Goal: Transaction & Acquisition: Purchase product/service

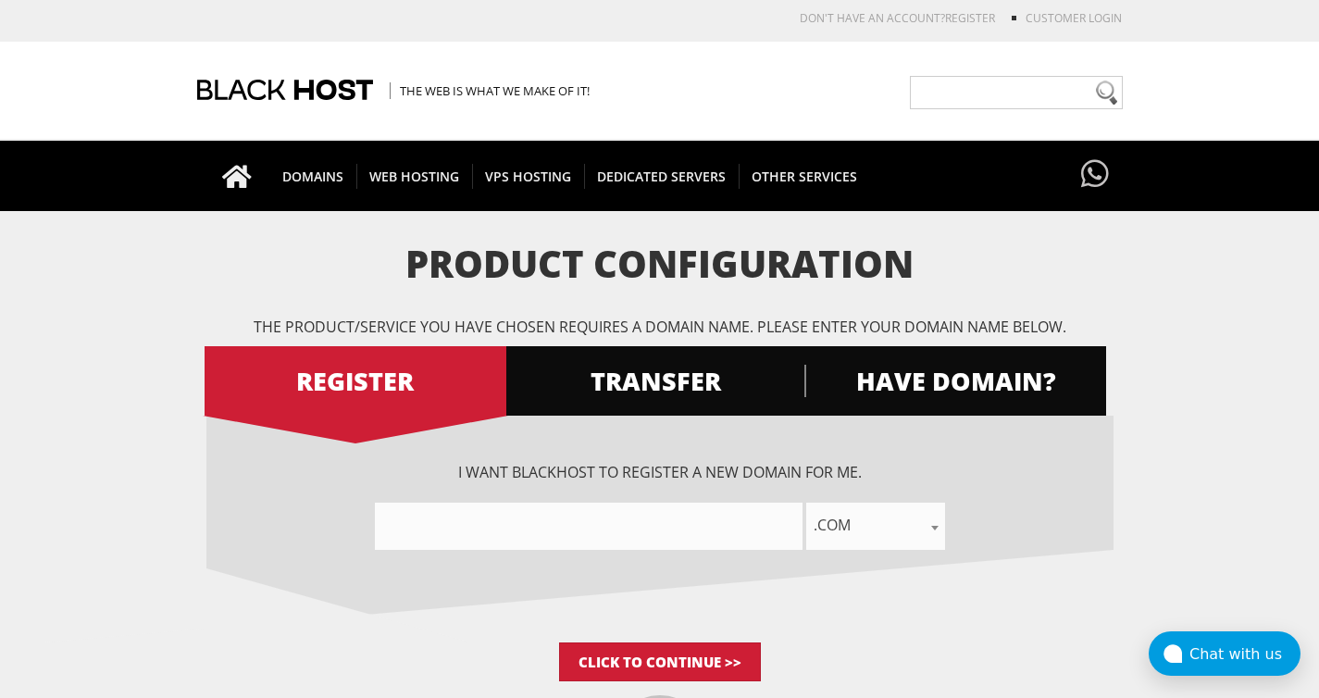
click at [635, 535] on input"] "text" at bounding box center [589, 526] width 428 height 47
click at [568, 529] on input"] "this-is-some-test" at bounding box center [589, 526] width 428 height 47
type input"] "this-is-some-test-domain"
click at [641, 655] on input "Click to Continue >>" at bounding box center [660, 661] width 202 height 39
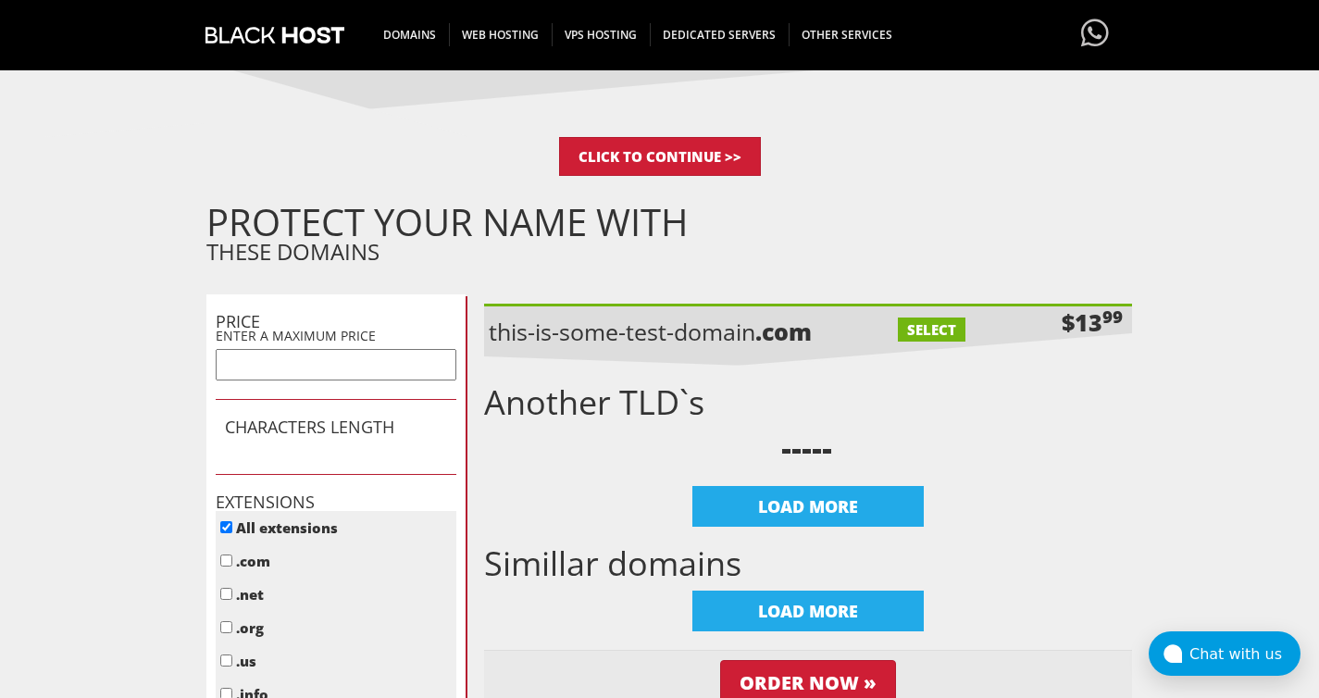
scroll to position [502, 0]
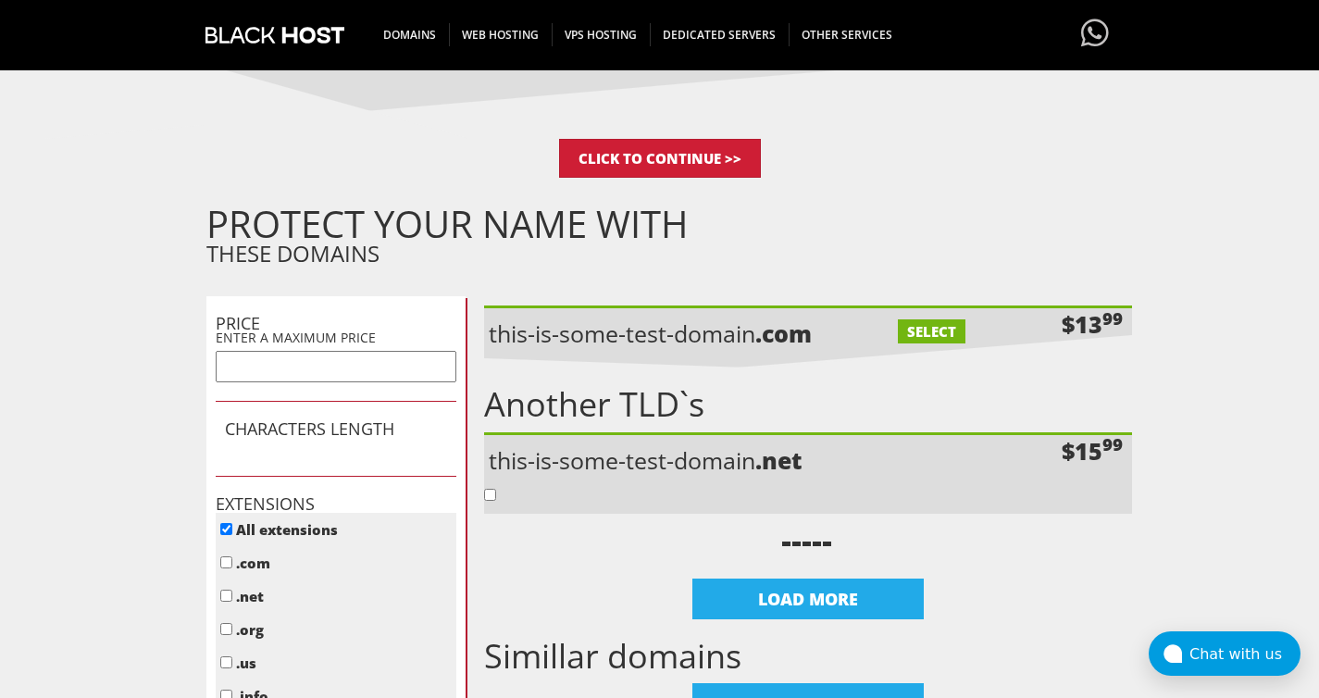
click at [922, 333] on label "SELECT" at bounding box center [932, 331] width 68 height 24
checkbox input "true"
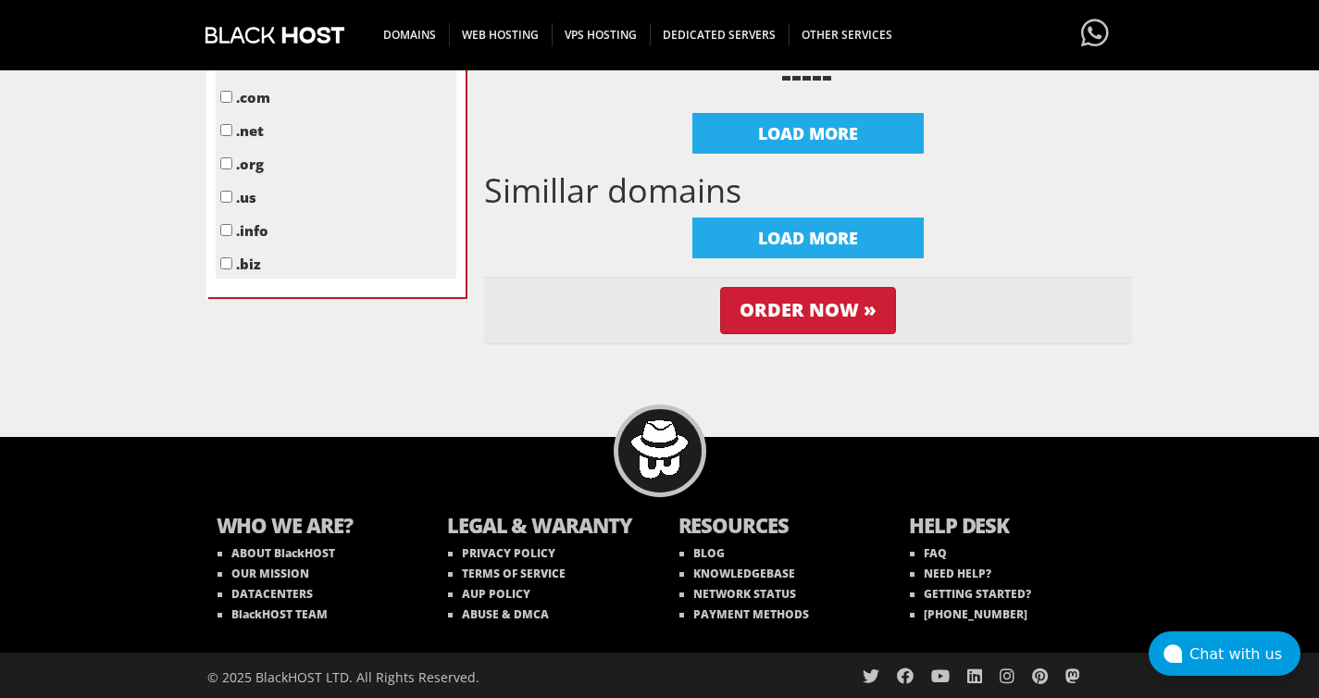
scroll to position [950, 0]
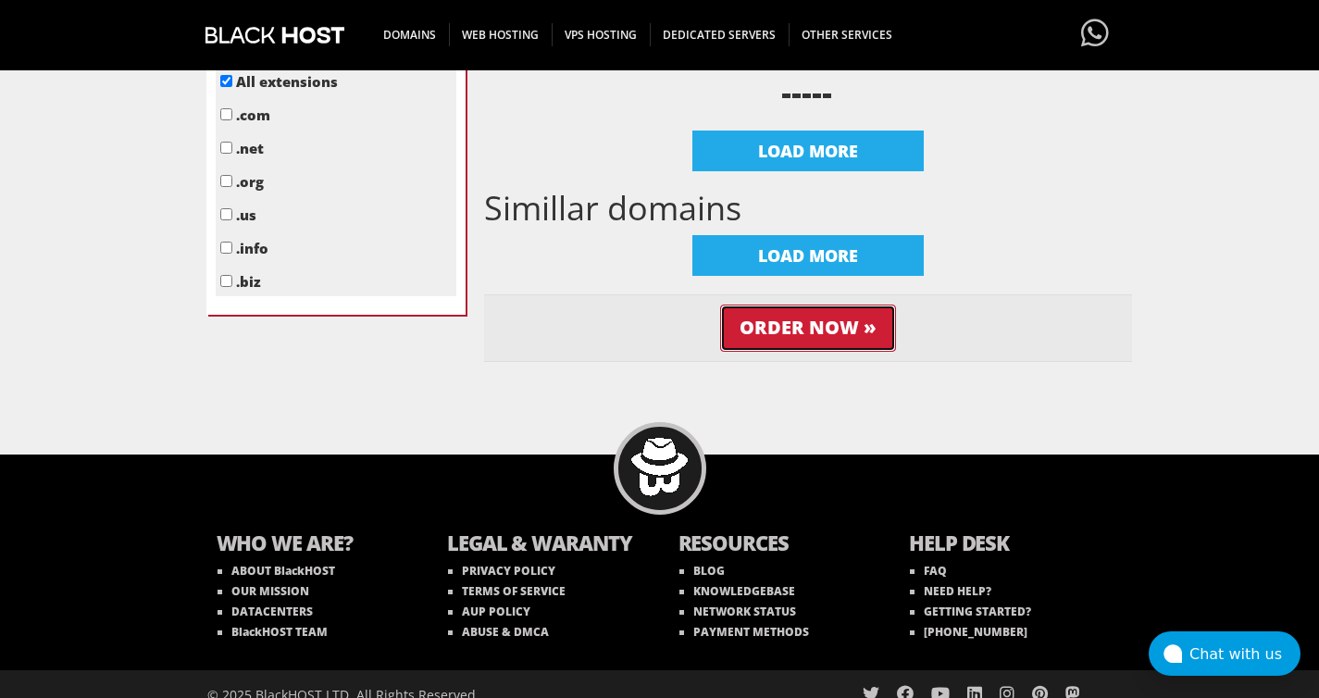
click at [833, 352] on input "Order Now »" at bounding box center [808, 328] width 176 height 47
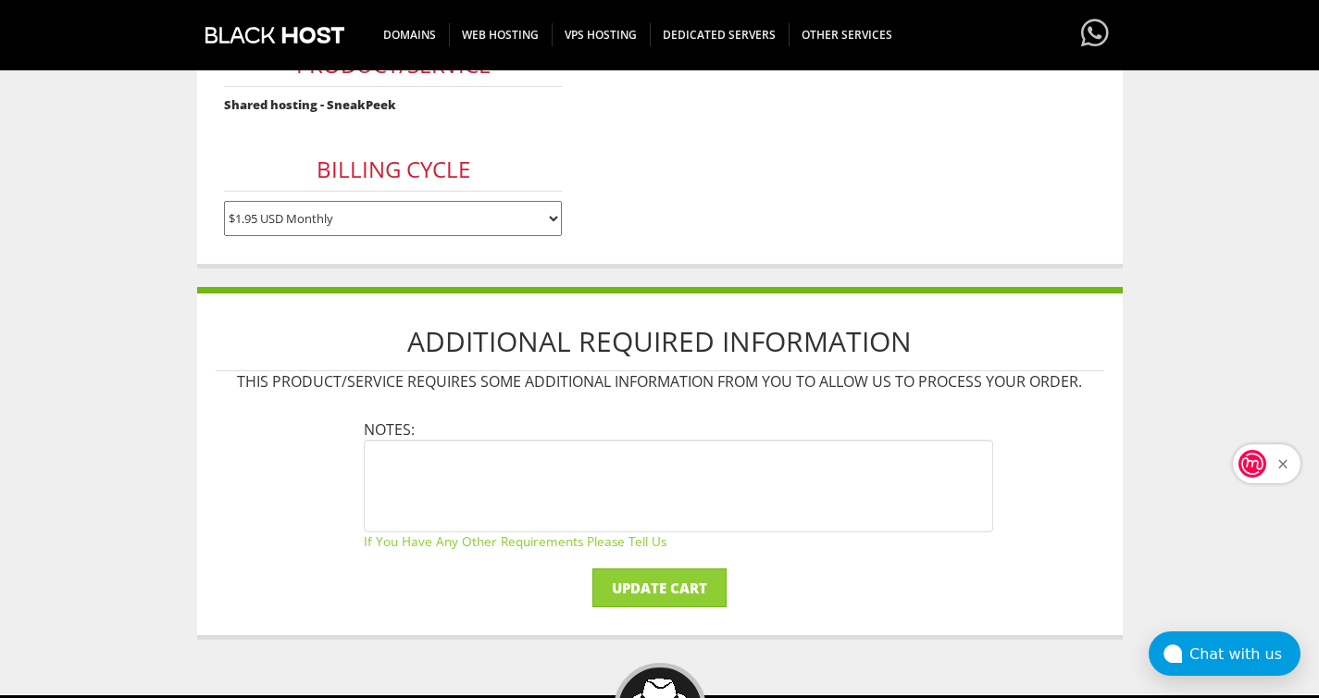
scroll to position [339, 0]
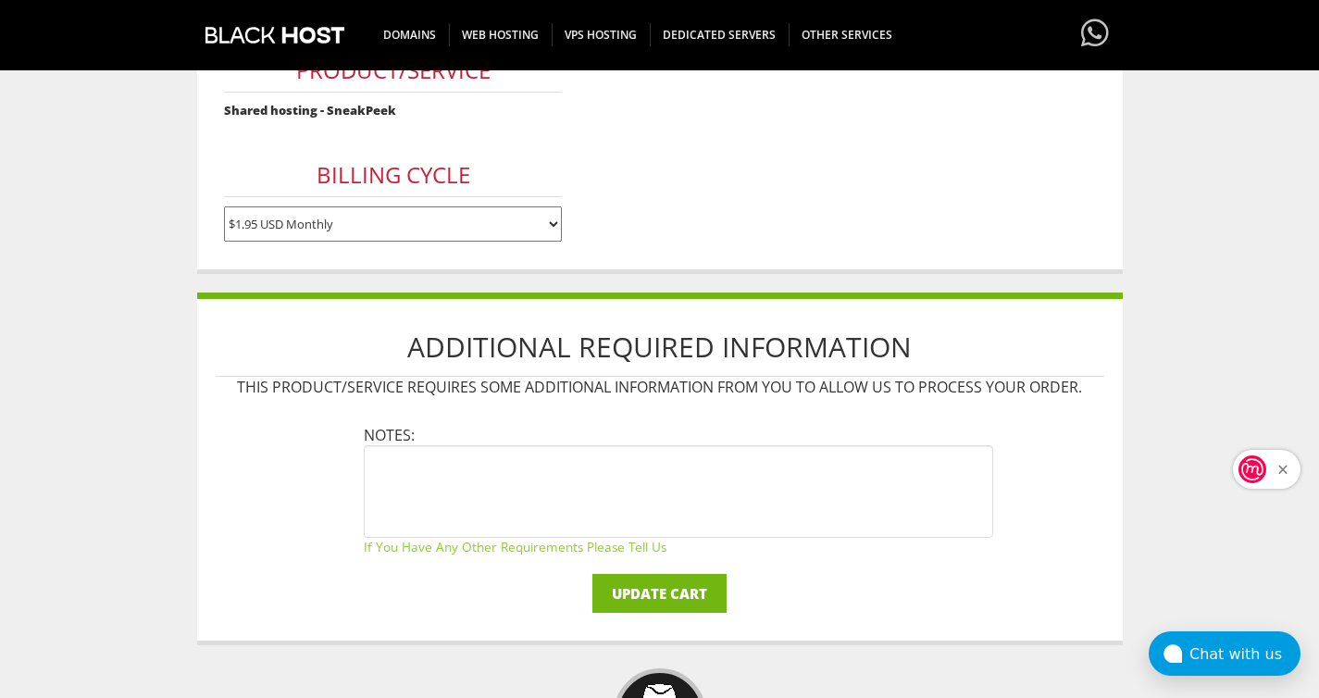
click at [692, 588] on input "Update Cart" at bounding box center [659, 593] width 134 height 39
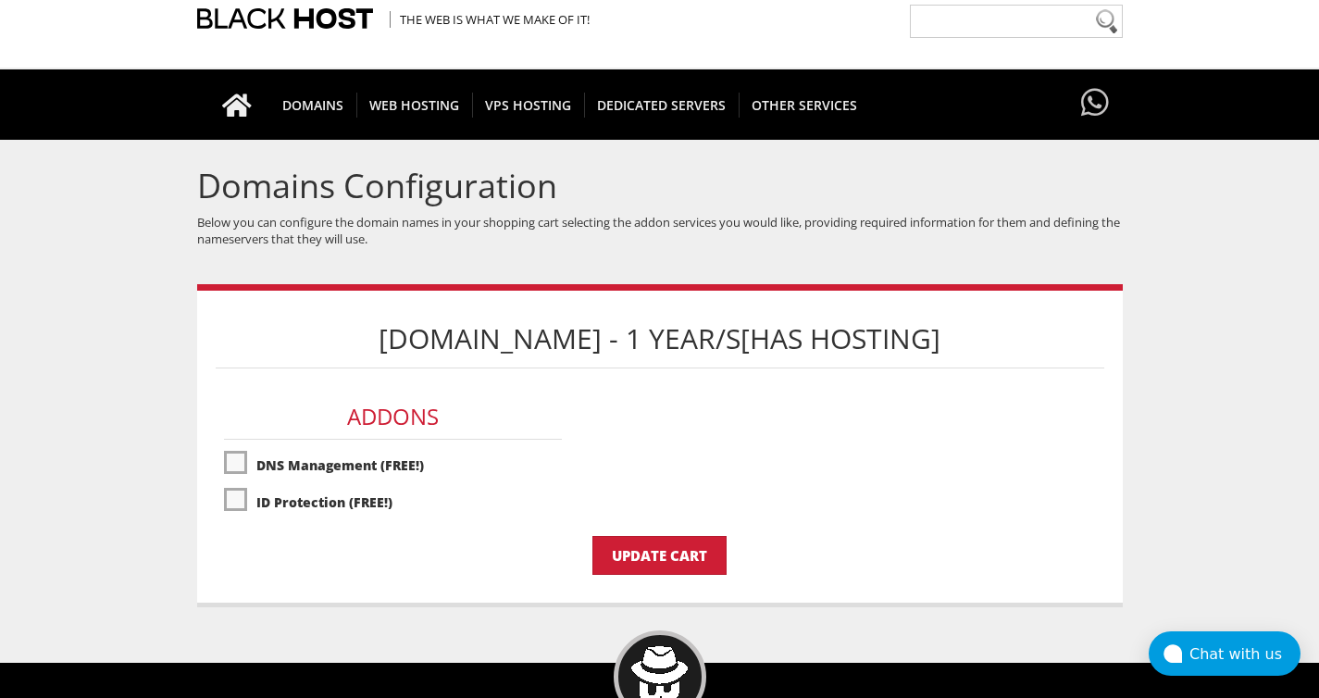
scroll to position [84, 0]
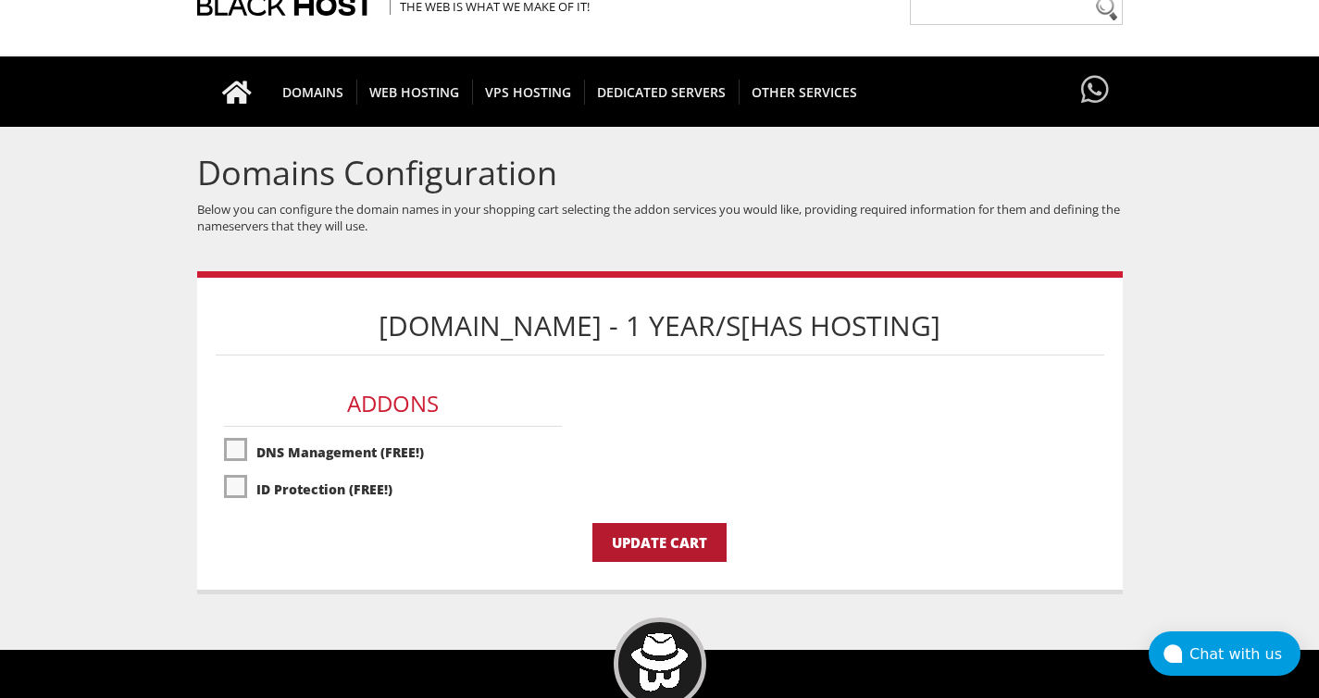
click at [678, 546] on input "Update Cart" at bounding box center [659, 542] width 134 height 39
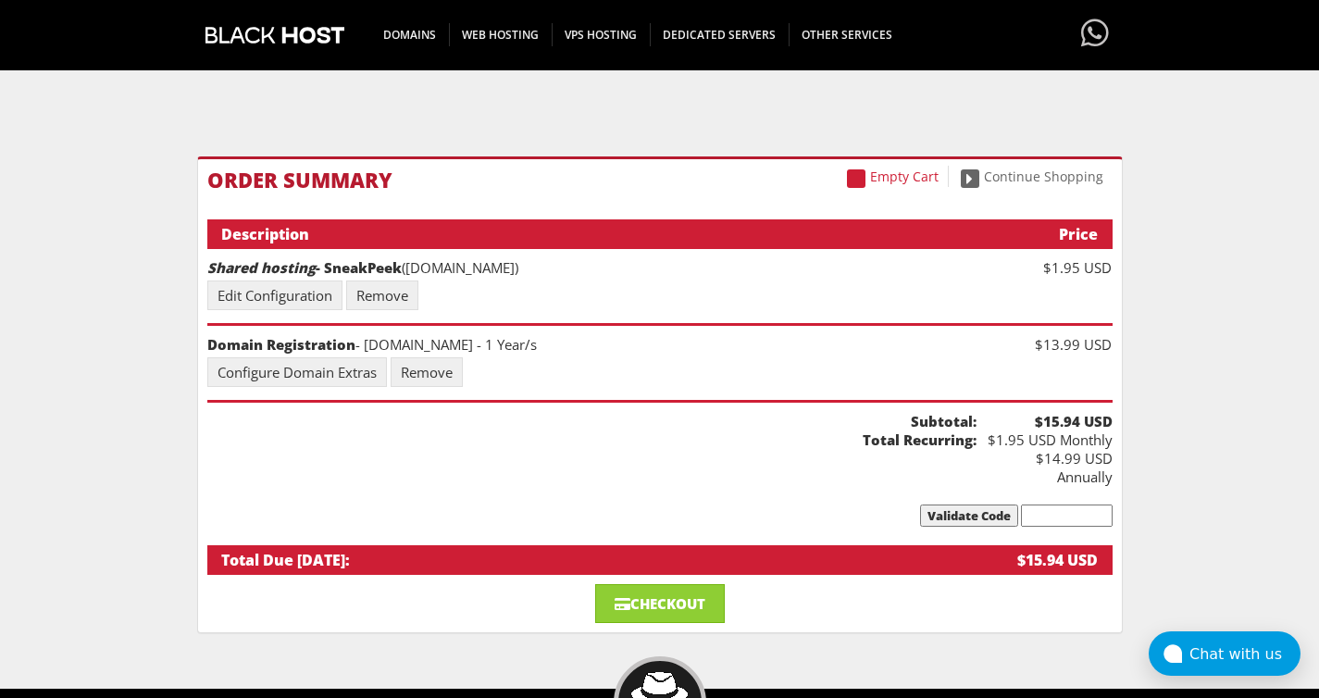
scroll to position [174, 0]
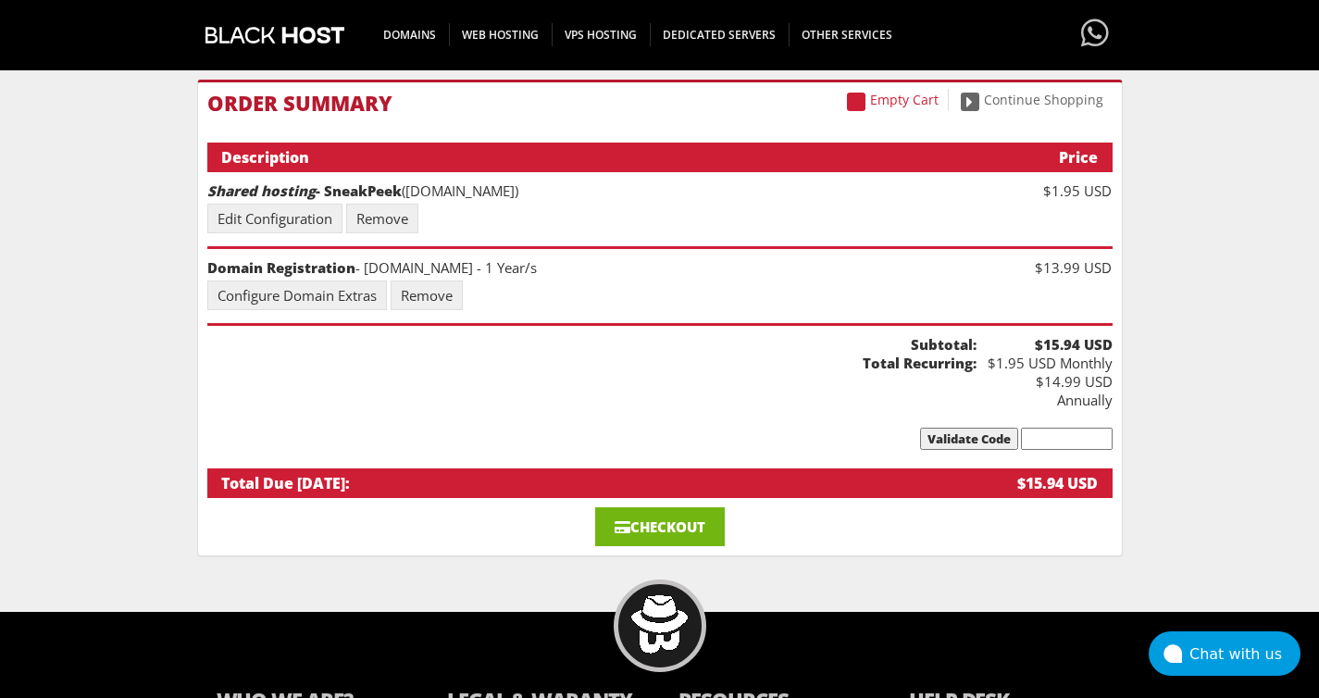
click at [666, 512] on link "Checkout" at bounding box center [660, 526] width 130 height 39
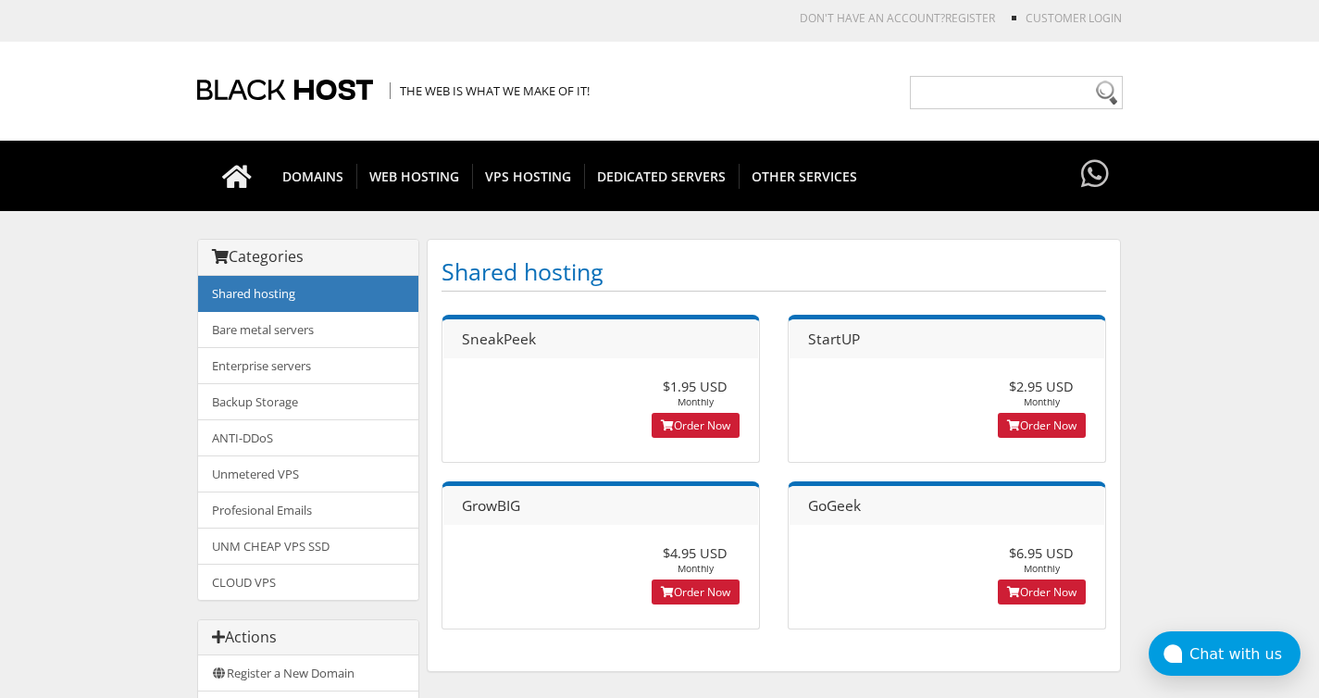
scroll to position [37, 0]
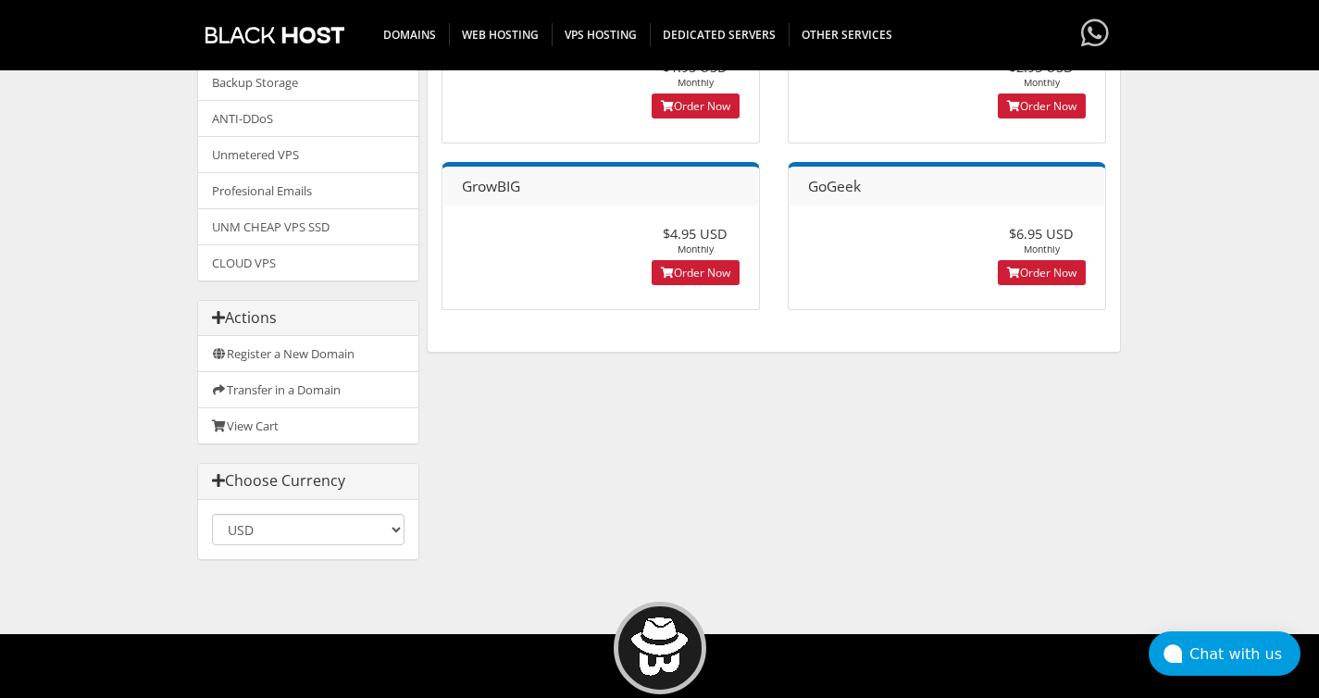
scroll to position [518, 0]
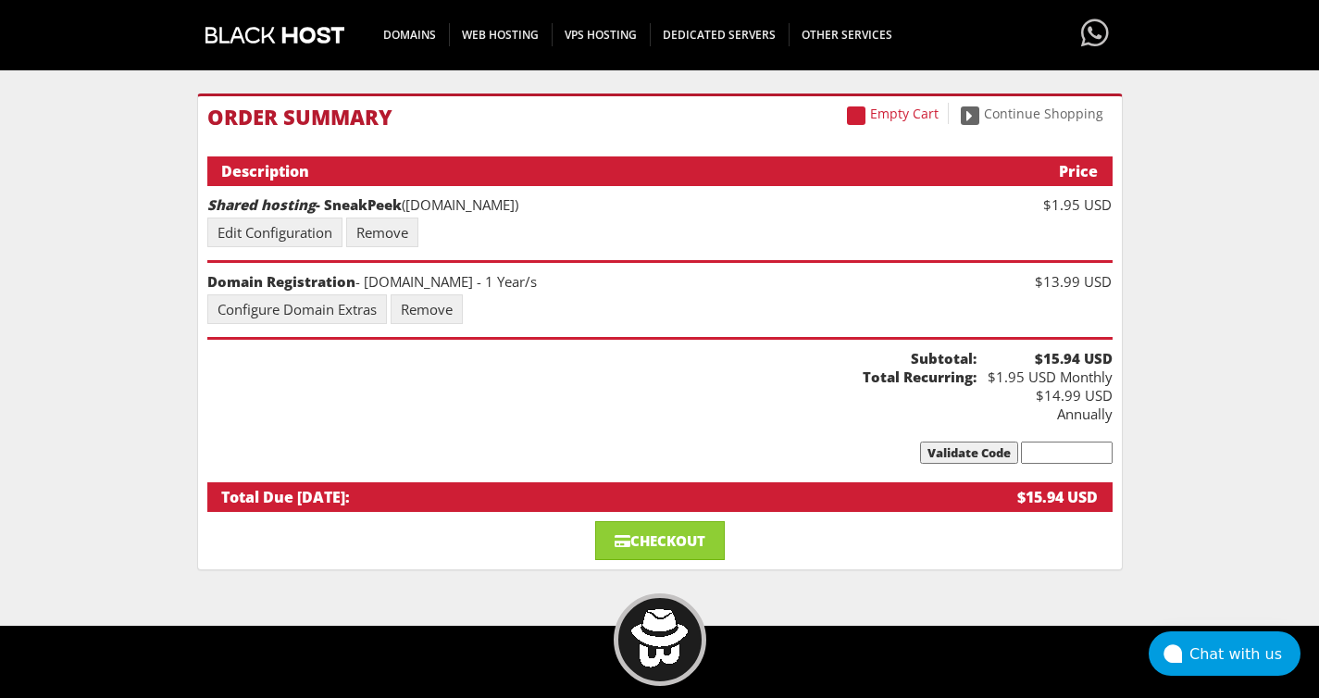
scroll to position [186, 0]
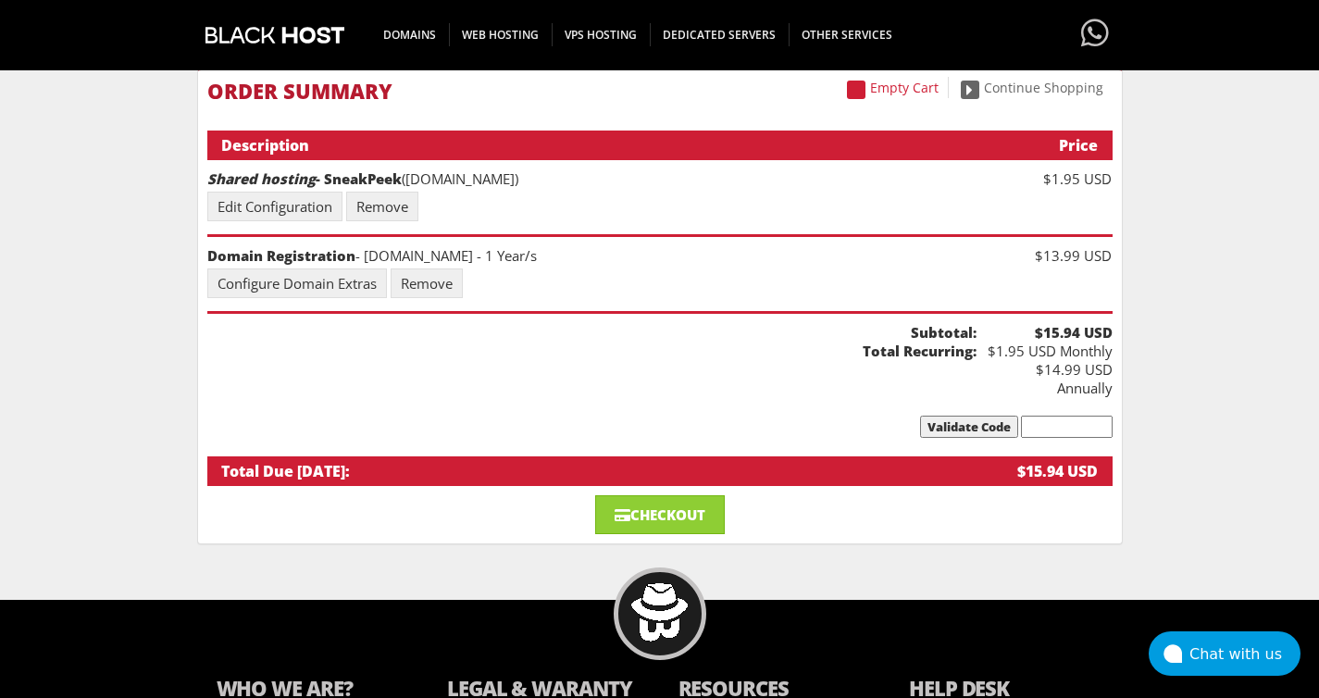
click at [595, 208] on div "Edit Configuration Remove" at bounding box center [659, 206] width 905 height 19
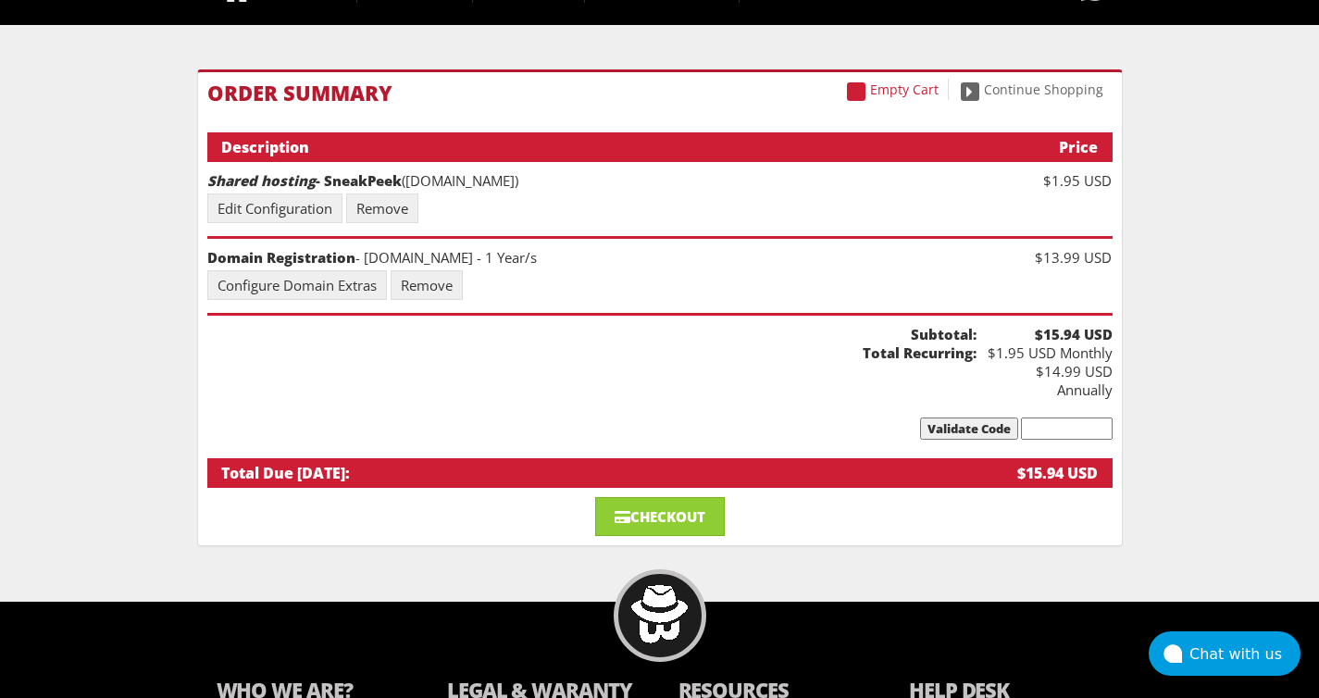
scroll to position [62, 0]
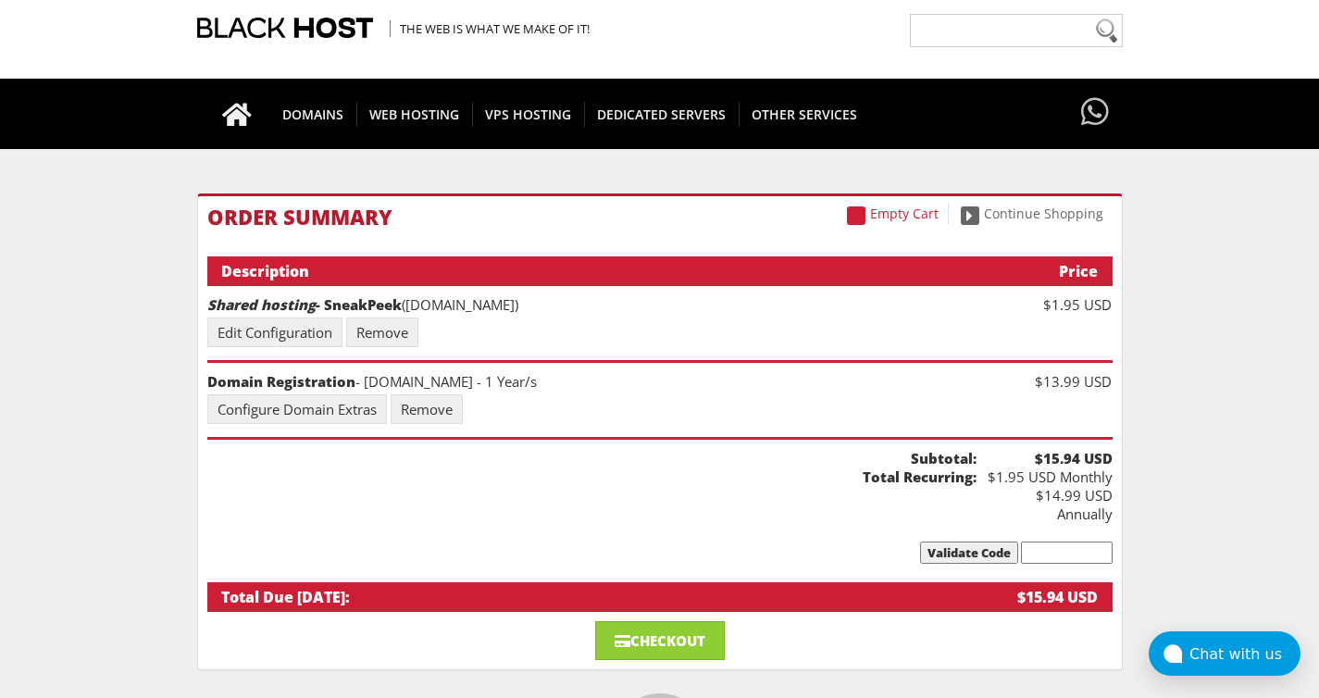
click at [1176, 342] on body "CAD CHF EUR GBP JPY MKD RUB USD Don't have an account? REGISTER Customer Login …" at bounding box center [659, 468] width 1319 height 1043
